Goal: Transaction & Acquisition: Purchase product/service

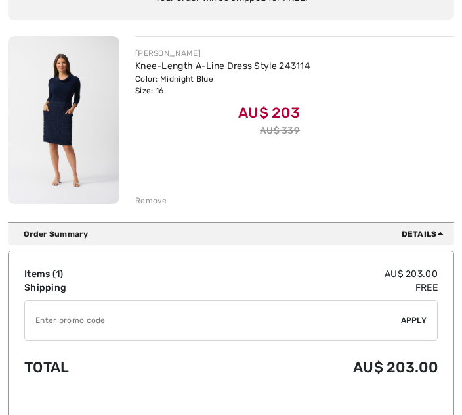
scroll to position [166, 0]
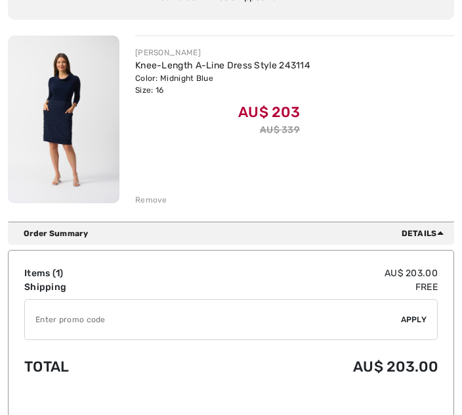
click at [158, 200] on div "Remove" at bounding box center [151, 200] width 32 height 12
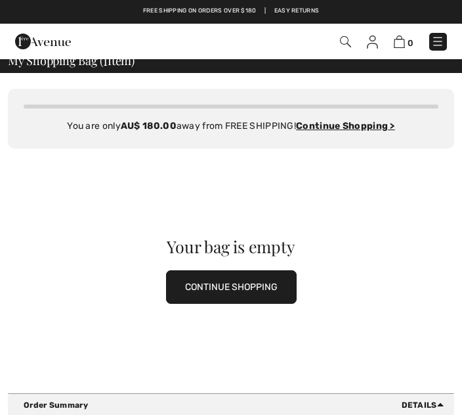
scroll to position [0, 0]
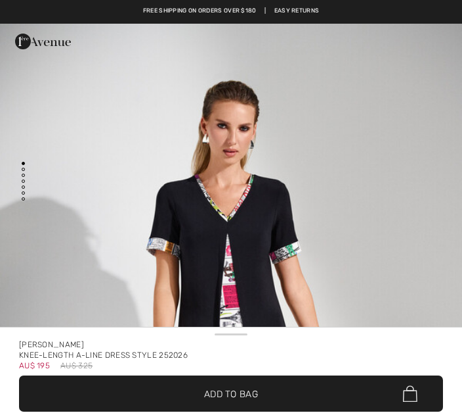
checkbox input "true"
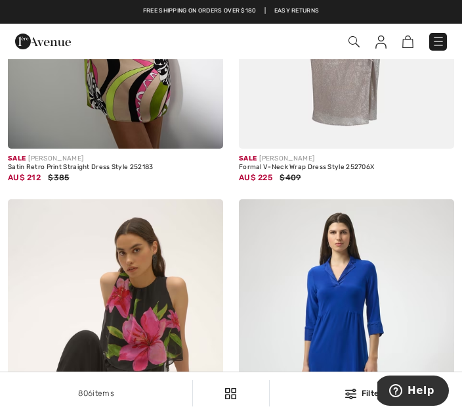
scroll to position [5951, 0]
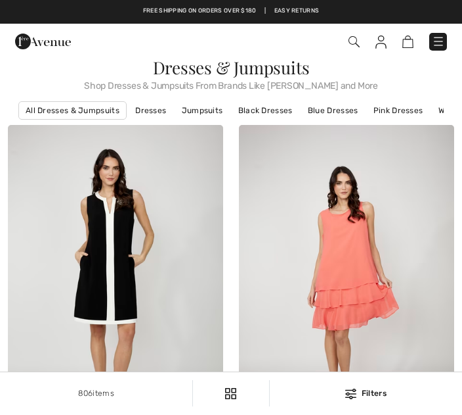
checkbox input "true"
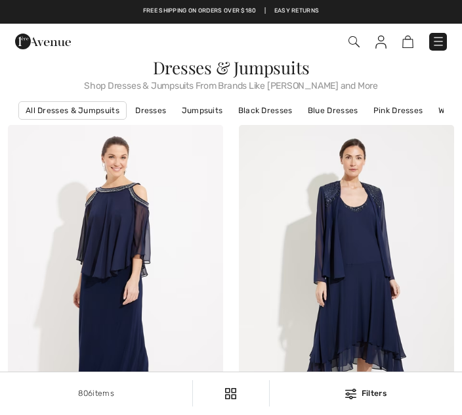
scroll to position [7105, 0]
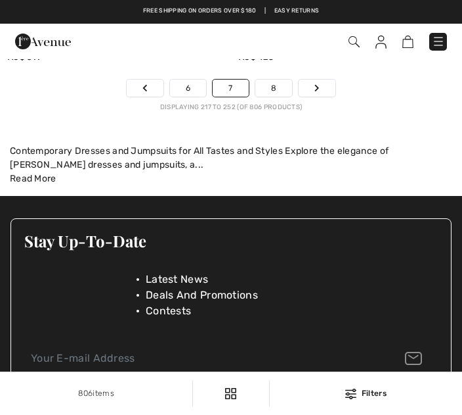
checkbox input "true"
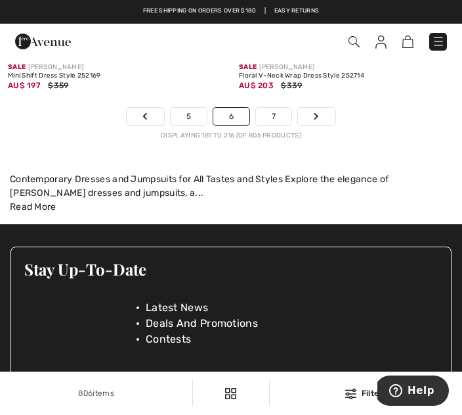
scroll to position [7077, 0]
